Goal: Task Accomplishment & Management: Complete application form

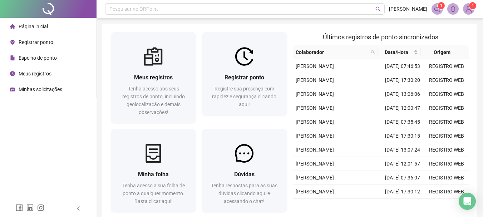
click at [261, 78] on span "Registrar ponto" at bounding box center [245, 77] width 40 height 7
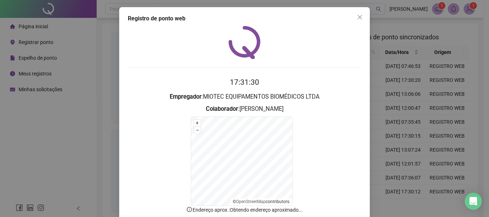
scroll to position [44, 0]
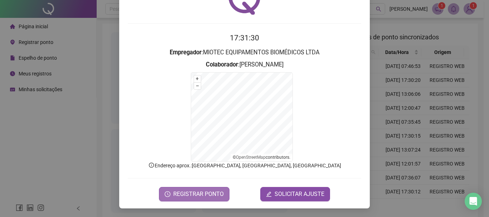
click at [203, 194] on span "REGISTRAR PONTO" at bounding box center [198, 194] width 50 height 9
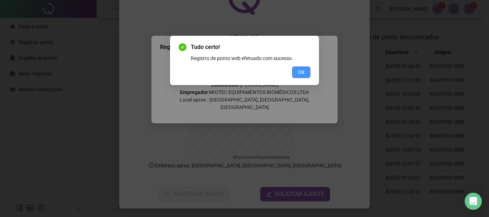
click at [306, 74] on button "OK" at bounding box center [301, 72] width 18 height 11
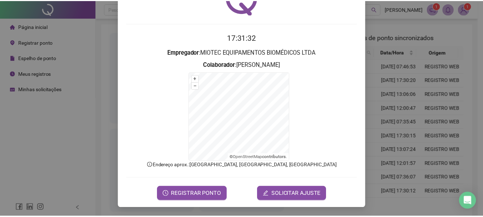
scroll to position [0, 0]
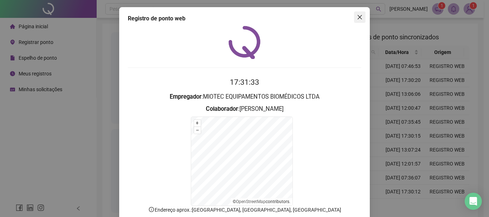
click at [355, 14] on button "Close" at bounding box center [359, 16] width 11 height 11
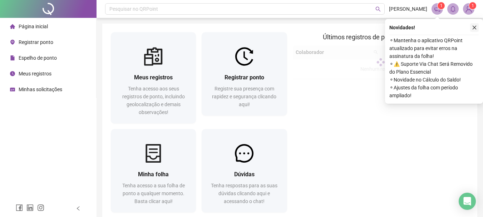
click at [474, 27] on icon "close" at bounding box center [475, 28] width 4 height 4
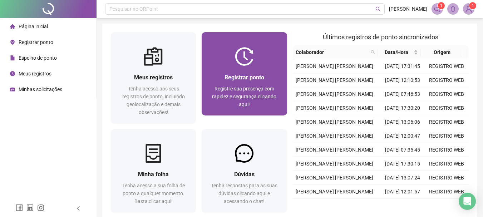
click at [268, 87] on span "Registre sua presença com rapidez e segurança clicando aqui!" at bounding box center [244, 96] width 64 height 21
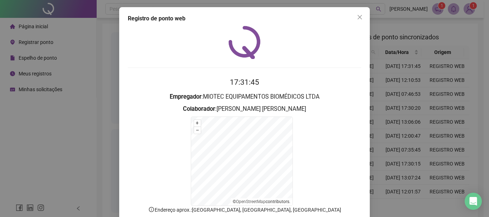
scroll to position [44, 0]
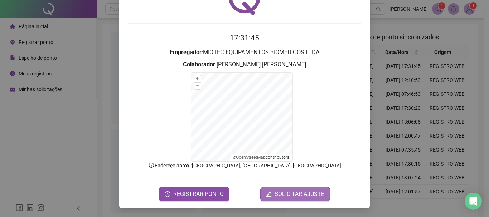
click at [303, 193] on span "SOLICITAR AJUSTE" at bounding box center [299, 194] width 50 height 9
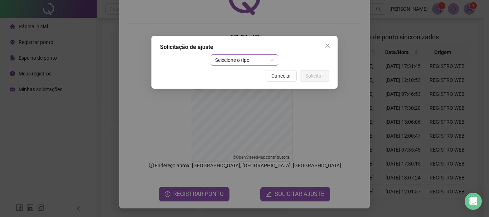
click at [257, 58] on span "Selecione o tipo" at bounding box center [244, 60] width 59 height 11
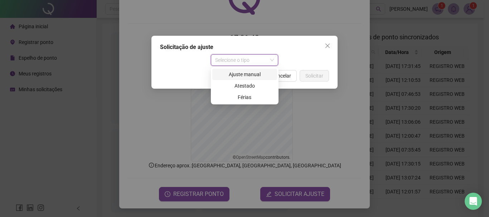
click at [254, 76] on div "Ajuste manual" at bounding box center [244, 74] width 56 height 8
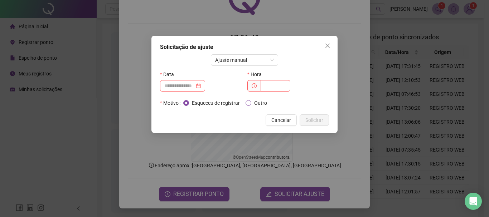
click at [258, 101] on span "Outro" at bounding box center [260, 103] width 19 height 8
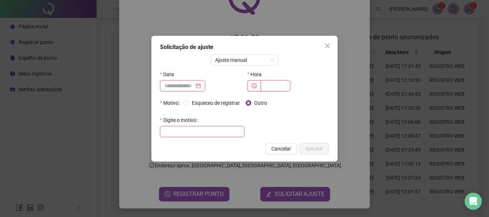
click at [274, 84] on input "text" at bounding box center [276, 85] width 30 height 11
type input "*****"
click at [184, 84] on input at bounding box center [179, 86] width 30 height 8
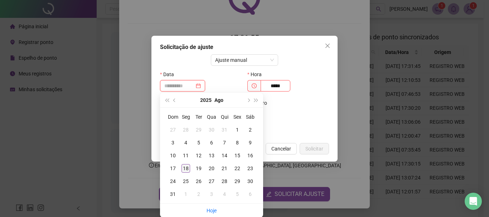
type input "**********"
click at [183, 169] on div "18" at bounding box center [185, 168] width 9 height 9
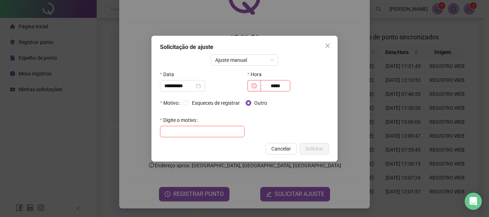
click at [197, 125] on label "Digite o motivo" at bounding box center [180, 120] width 41 height 11
click at [201, 127] on input "text" at bounding box center [202, 131] width 84 height 11
click at [172, 132] on input "**********" at bounding box center [202, 131] width 84 height 11
type input "**********"
click at [312, 150] on span "Solicitar" at bounding box center [314, 149] width 18 height 8
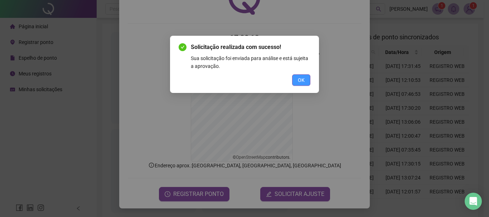
click at [303, 81] on span "OK" at bounding box center [301, 80] width 7 height 8
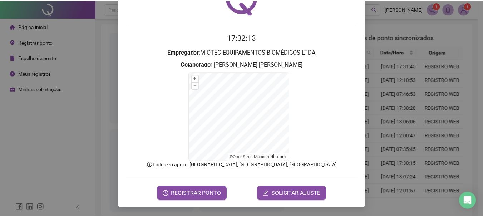
scroll to position [9, 0]
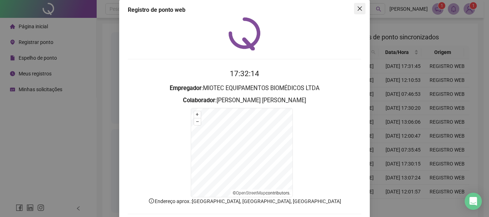
click at [357, 7] on icon "close" at bounding box center [359, 8] width 4 height 4
